Goal: Information Seeking & Learning: Learn about a topic

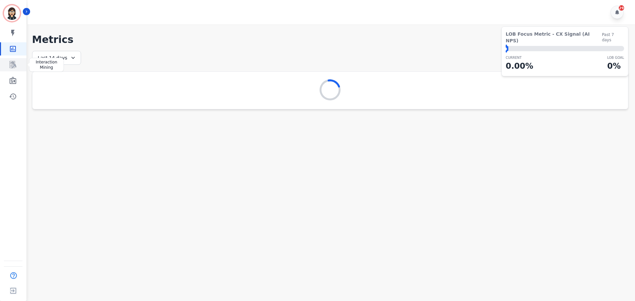
click at [15, 59] on link "Sidebar" at bounding box center [13, 64] width 25 height 13
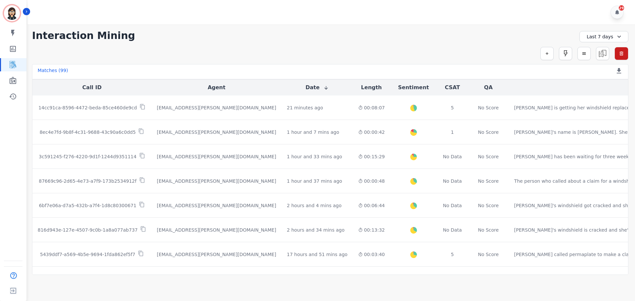
click at [602, 38] on div "Last 7 days" at bounding box center [604, 36] width 49 height 11
click at [599, 59] on li "[DATE]" at bounding box center [608, 60] width 33 height 7
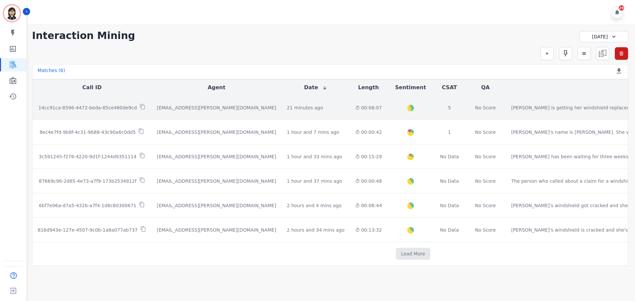
click at [350, 108] on td "00:08:07" at bounding box center [368, 108] width 37 height 24
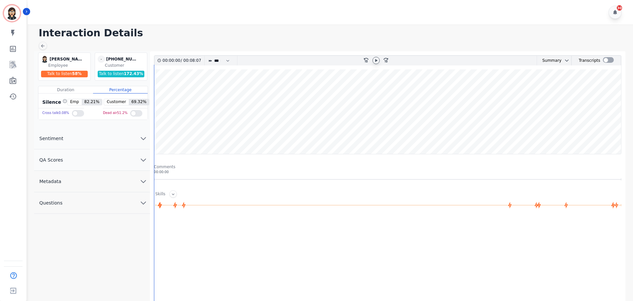
click at [376, 61] on icon at bounding box center [376, 60] width 2 height 3
click at [171, 134] on wave at bounding box center [387, 111] width 467 height 85
click at [248, 142] on wave at bounding box center [387, 111] width 467 height 85
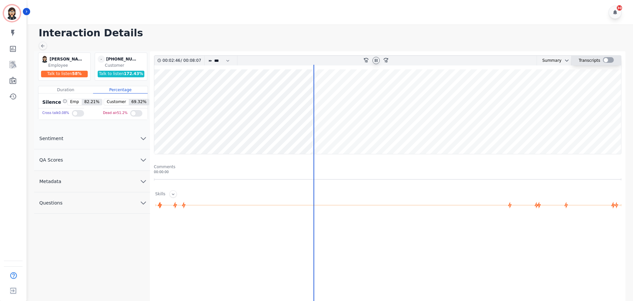
click at [608, 57] on div at bounding box center [608, 61] width 11 height 10
click at [606, 63] on div at bounding box center [608, 60] width 11 height 6
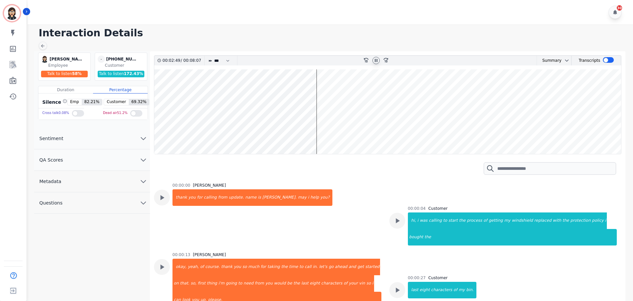
click at [316, 133] on wave at bounding box center [387, 111] width 467 height 85
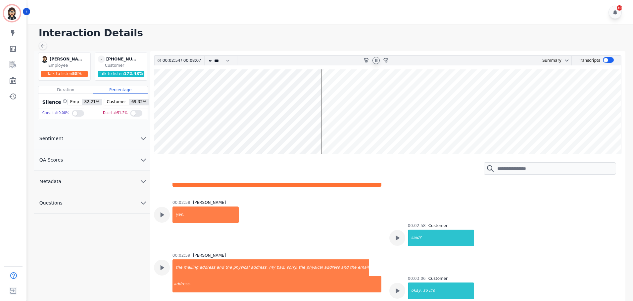
scroll to position [981, 0]
